Goal: Task Accomplishment & Management: Use online tool/utility

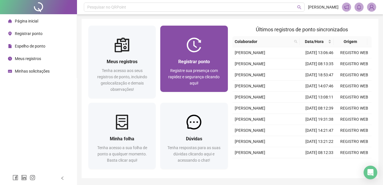
click at [180, 66] on div "Registrar ponto Registre sua presença com rapidez e segurança clicando aqui!" at bounding box center [194, 72] width 54 height 28
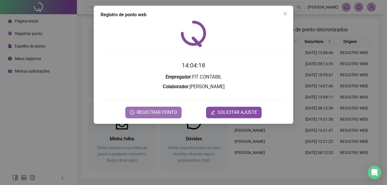
click at [159, 116] on span "REGISTRAR PONTO" at bounding box center [157, 112] width 40 height 7
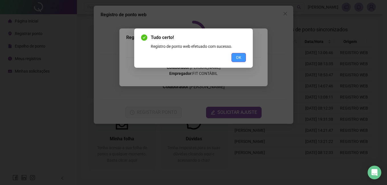
click at [242, 58] on button "OK" at bounding box center [239, 57] width 15 height 9
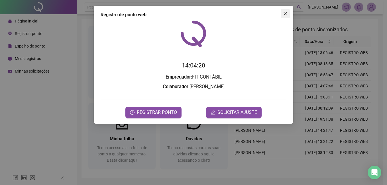
click at [286, 15] on icon "close" at bounding box center [285, 13] width 5 height 5
